Goal: Transaction & Acquisition: Book appointment/travel/reservation

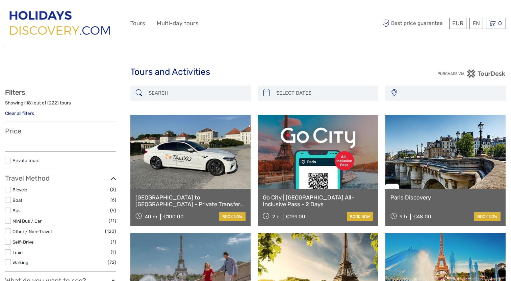
select select
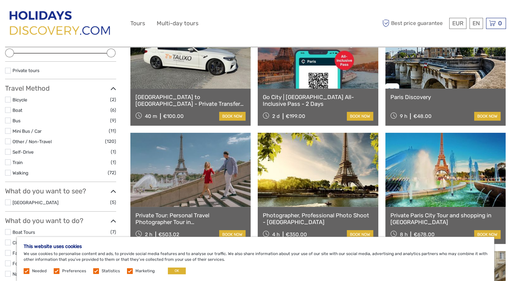
scroll to position [101, 0]
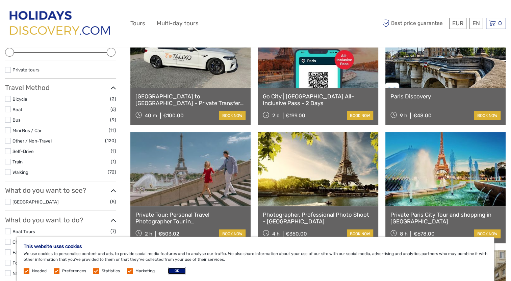
click at [174, 271] on button "OK" at bounding box center [177, 271] width 18 height 7
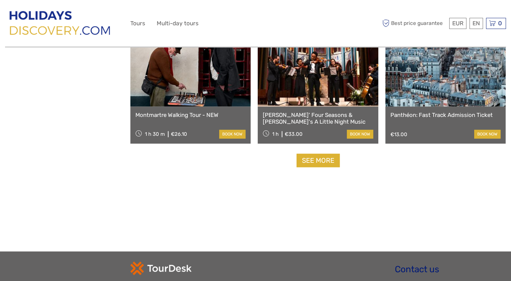
scroll to position [641, 0]
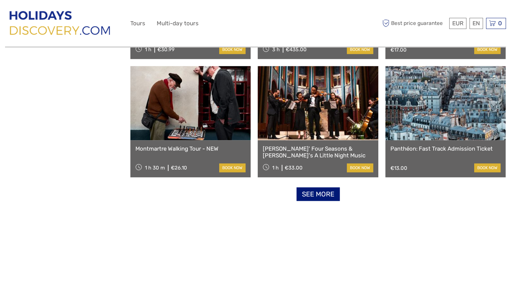
click at [311, 195] on link "See more" at bounding box center [317, 195] width 43 height 14
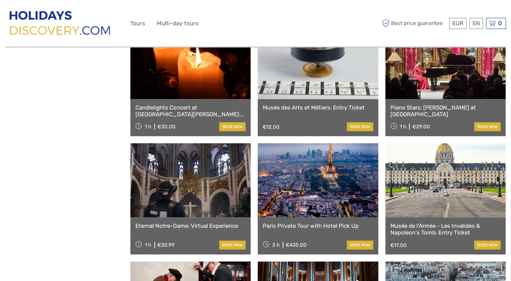
scroll to position [405, 0]
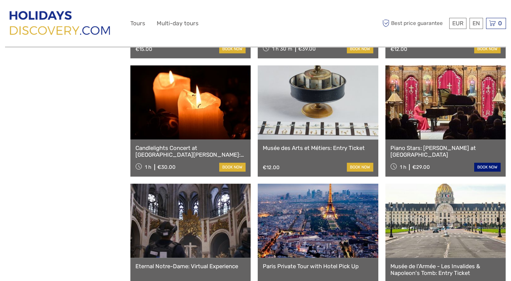
click at [490, 168] on link "book now" at bounding box center [487, 167] width 26 height 9
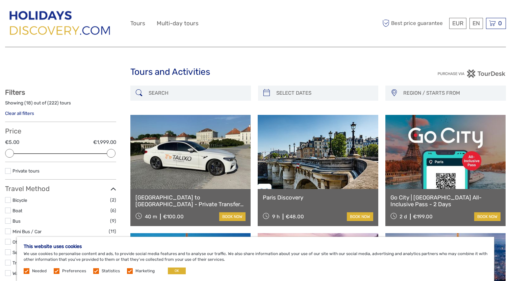
select select
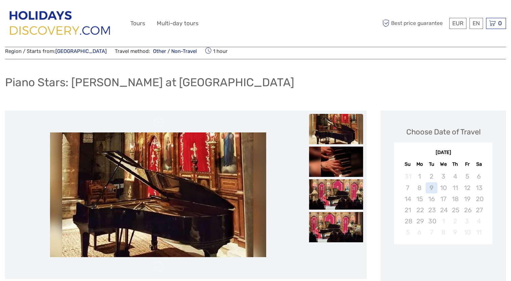
scroll to position [34, 0]
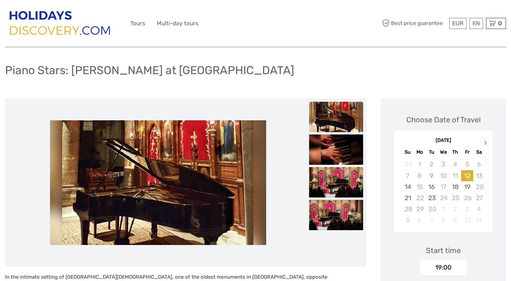
click at [485, 142] on span "Next Month" at bounding box center [485, 144] width 0 height 10
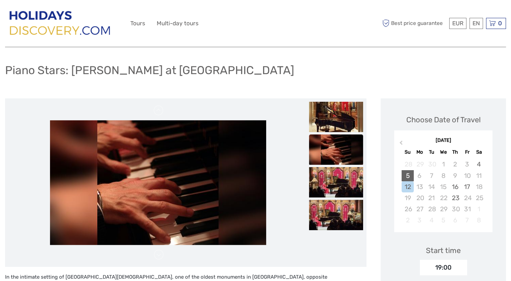
click at [408, 177] on div "5" at bounding box center [407, 175] width 12 height 11
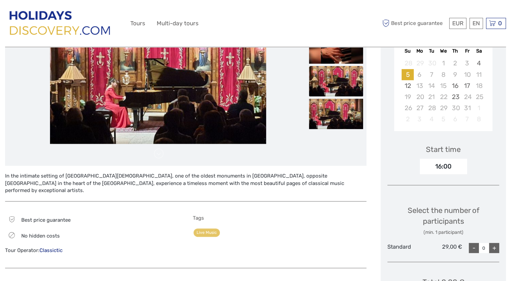
scroll to position [101, 0]
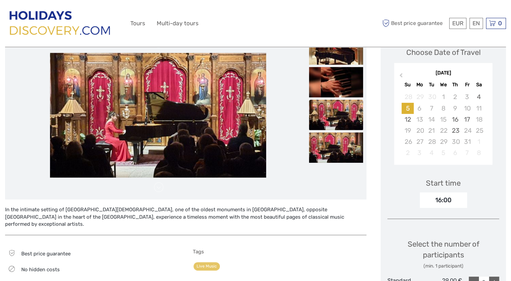
click at [352, 275] on div "Tags Live Music" at bounding box center [279, 272] width 173 height 46
